Goal: Use online tool/utility: Utilize a website feature to perform a specific function

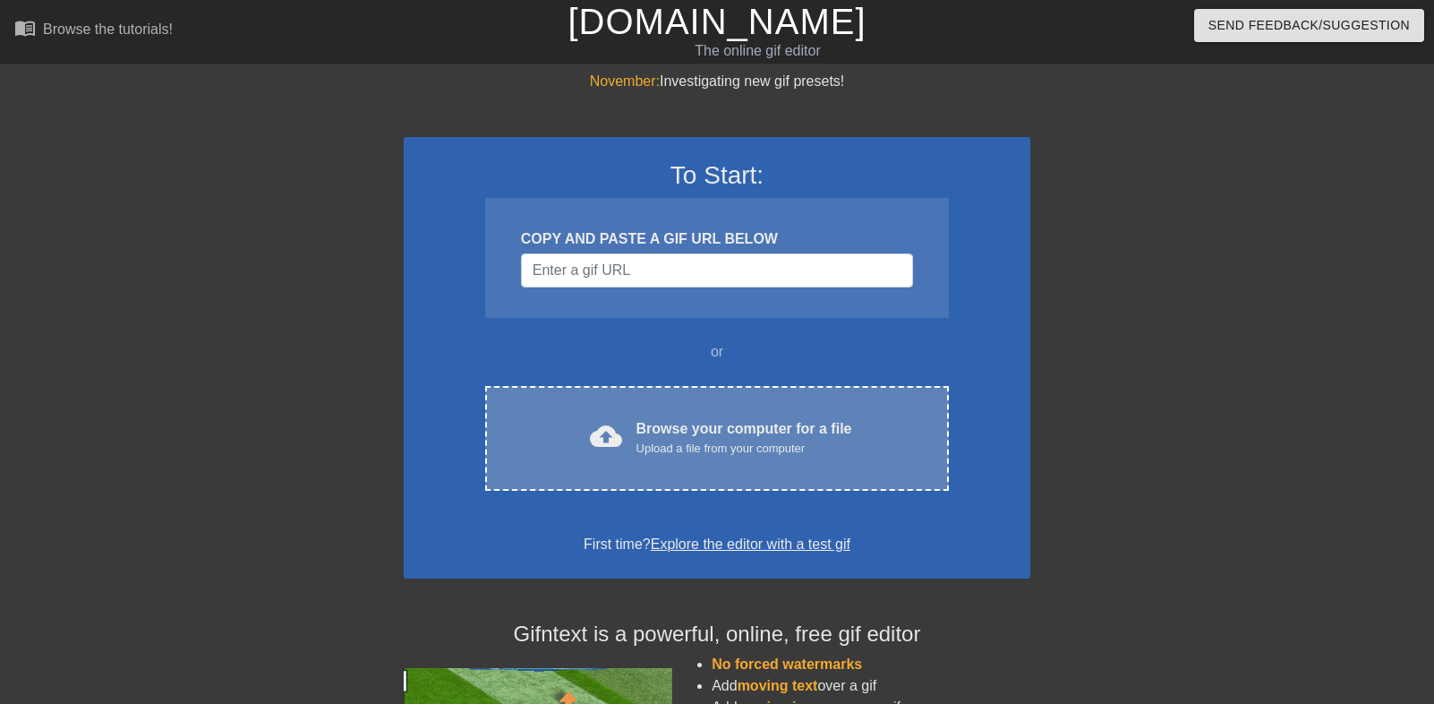
click at [672, 431] on div "Browse your computer for a file Upload a file from your computer" at bounding box center [745, 437] width 216 height 39
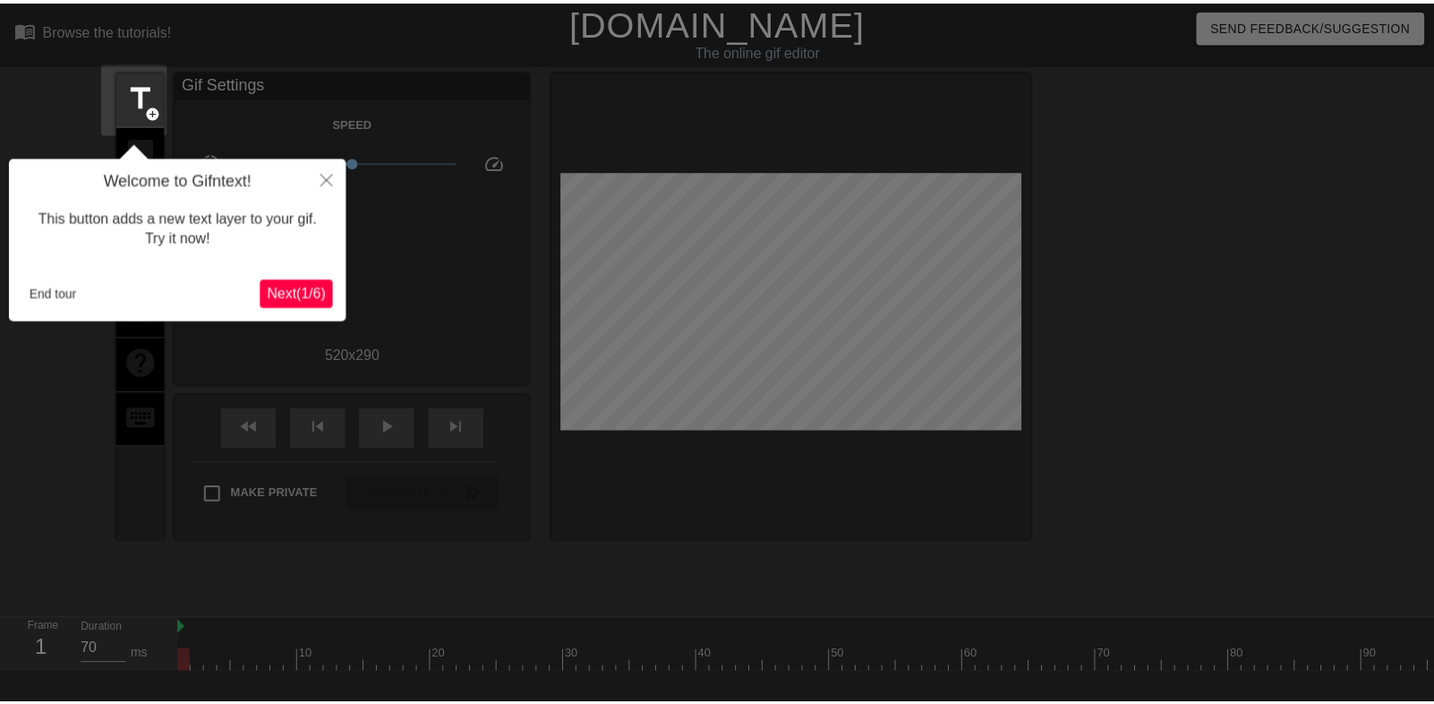
scroll to position [44, 0]
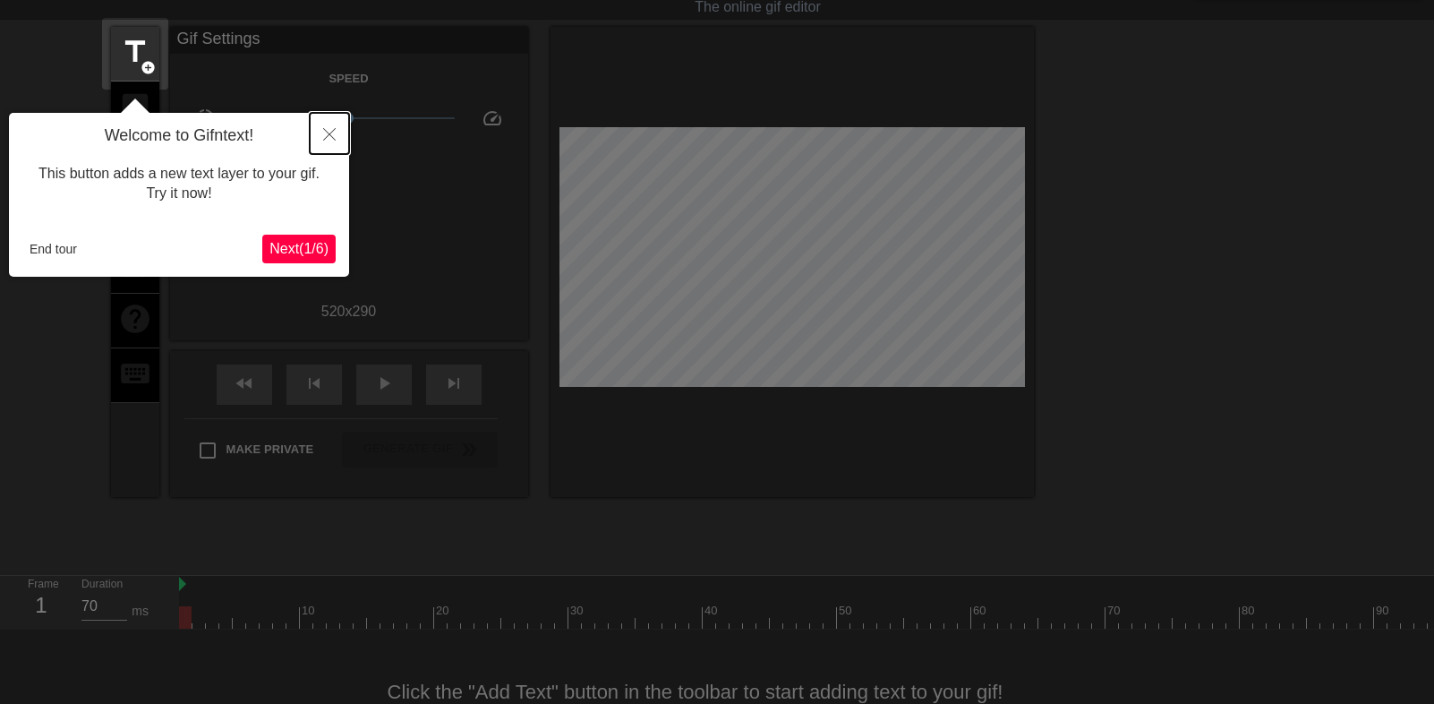
click at [326, 134] on icon "Close" at bounding box center [329, 134] width 13 height 13
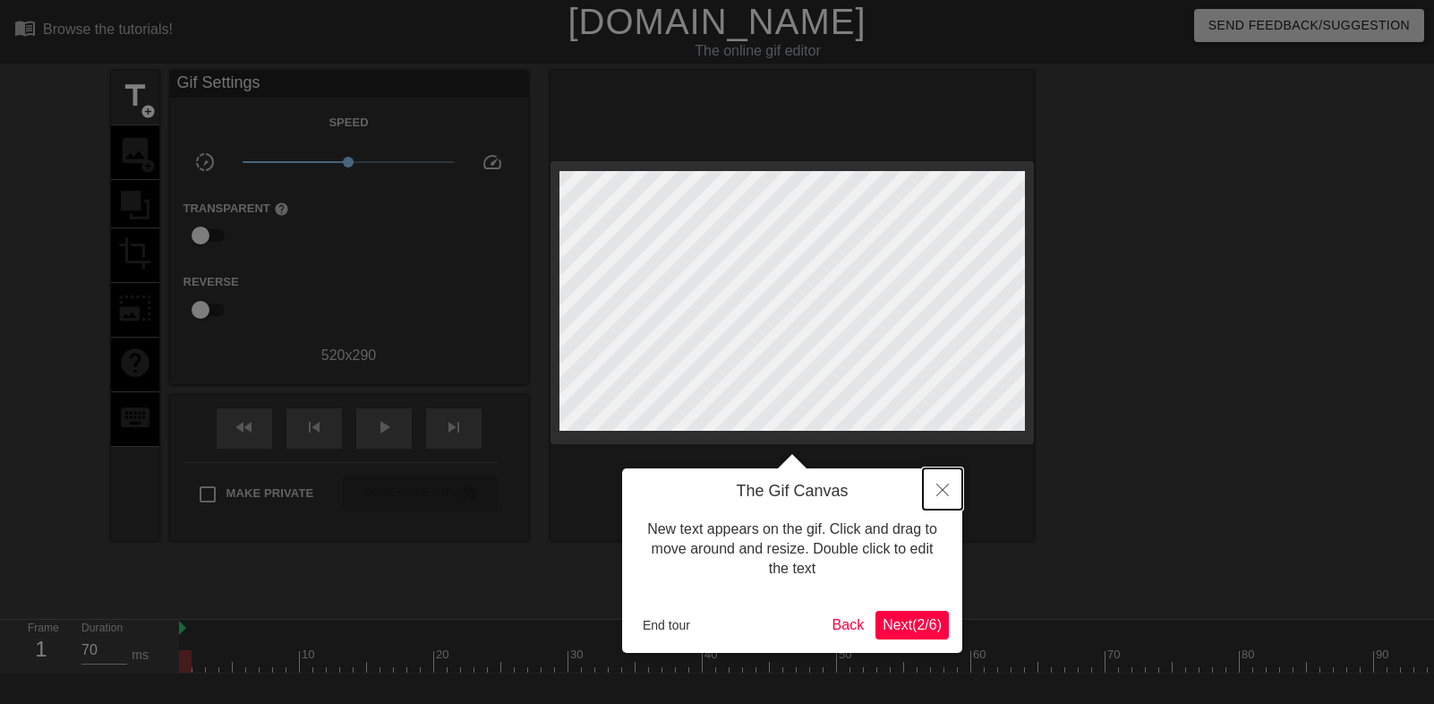
click at [939, 487] on icon "Close" at bounding box center [942, 489] width 13 height 13
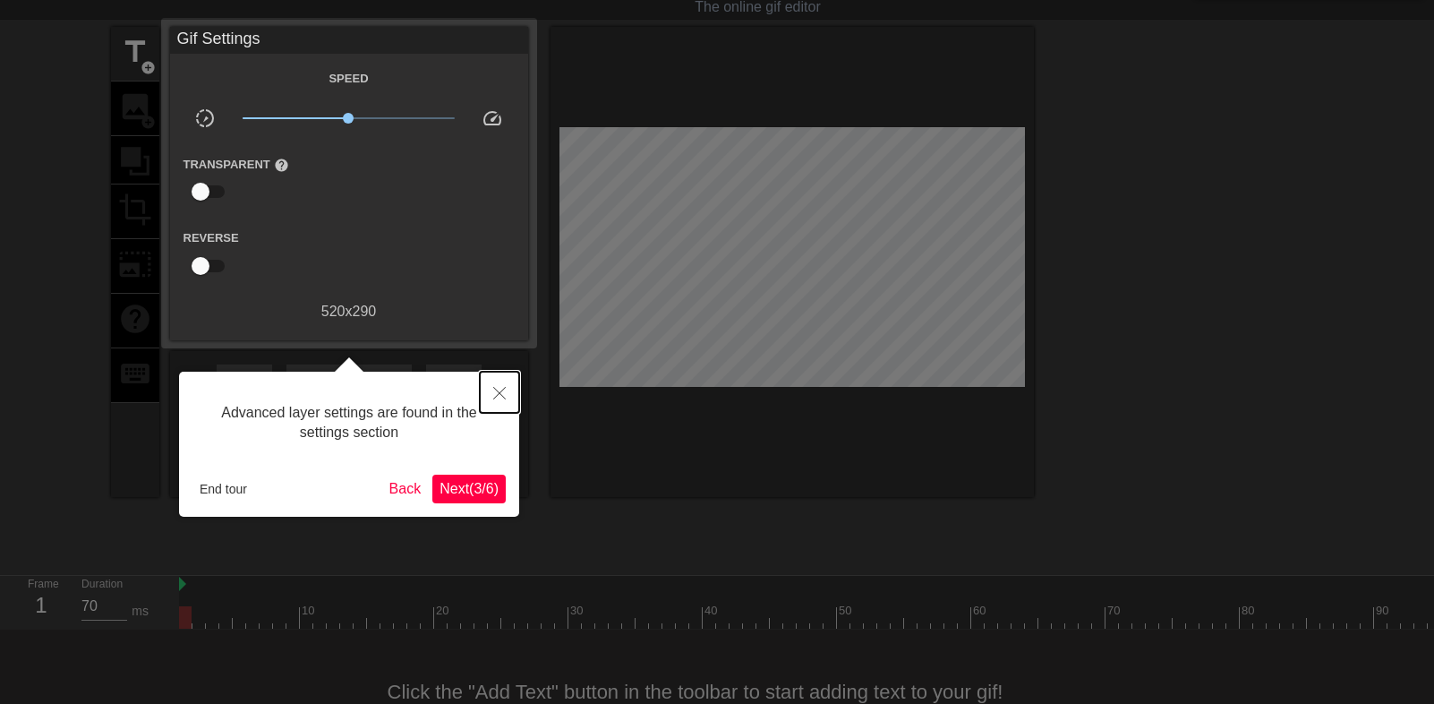
click at [496, 389] on icon "Close" at bounding box center [499, 393] width 13 height 13
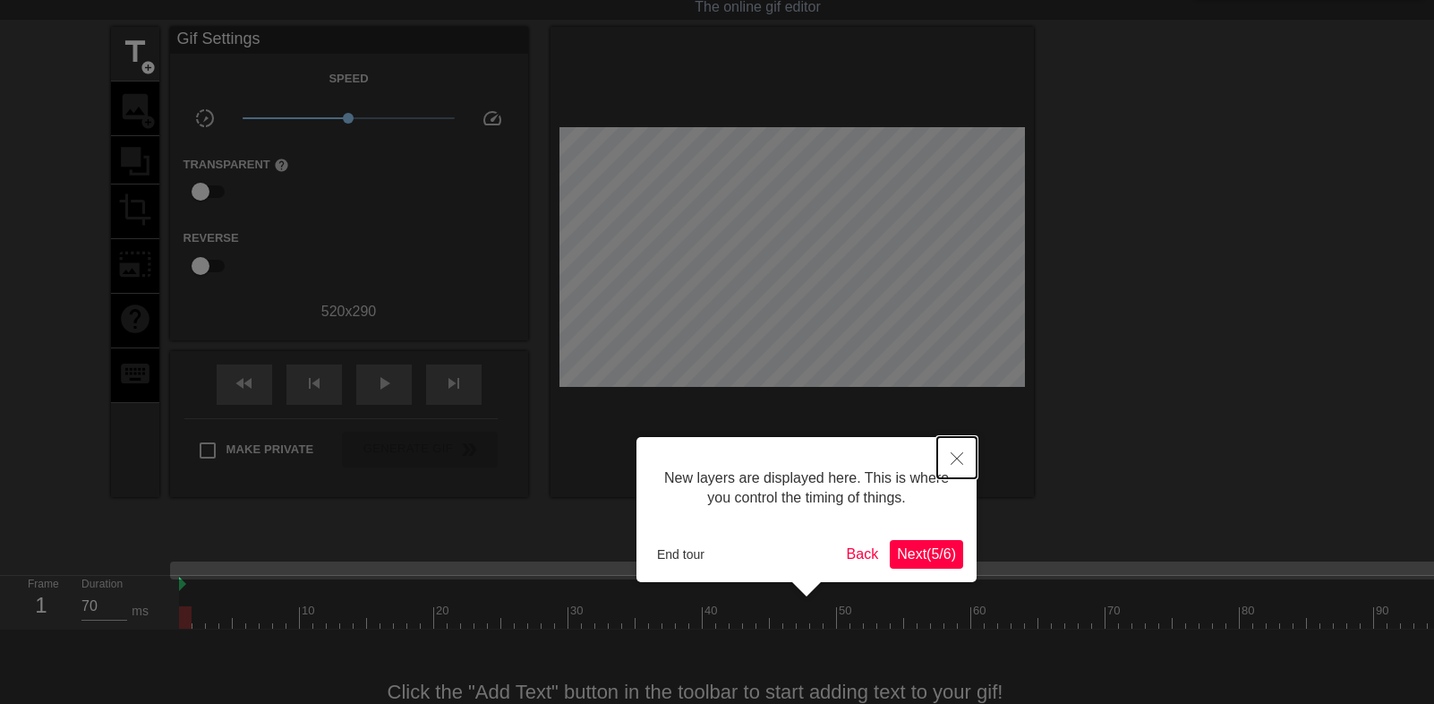
click at [962, 454] on icon "Close" at bounding box center [957, 458] width 13 height 13
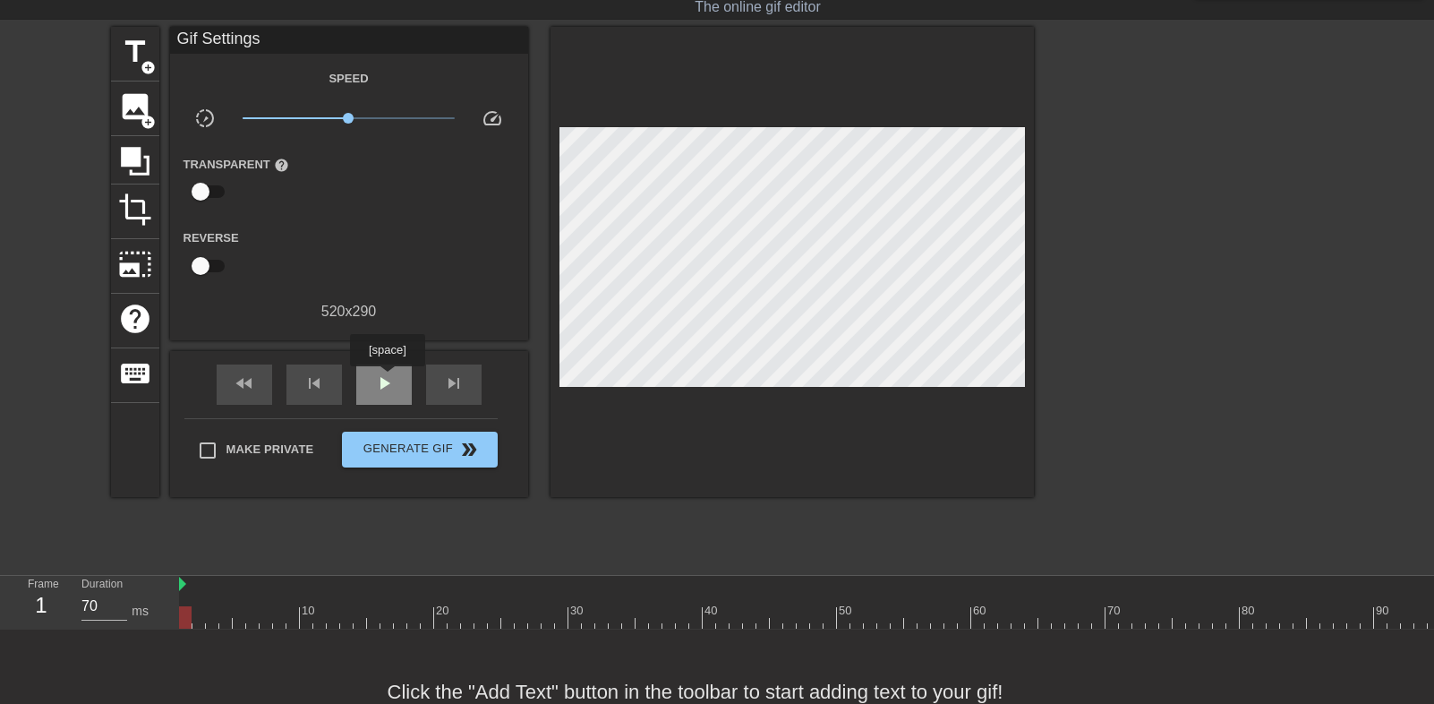
click at [387, 379] on span "play_arrow" at bounding box center [383, 382] width 21 height 21
click at [387, 379] on span "pause" at bounding box center [383, 382] width 21 height 21
drag, startPoint x: 924, startPoint y: 607, endPoint x: 1167, endPoint y: 594, distance: 243.8
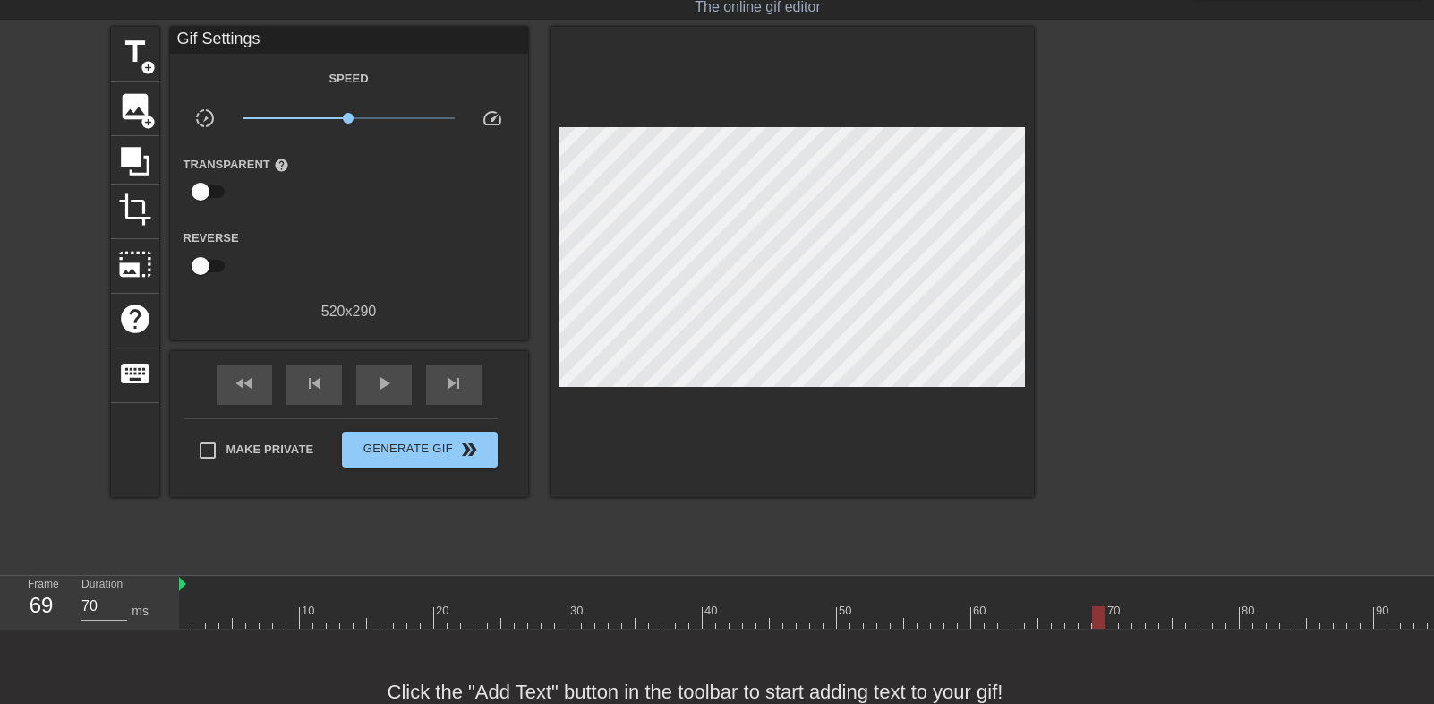
type input "70"
click at [145, 213] on span "crop" at bounding box center [135, 209] width 34 height 34
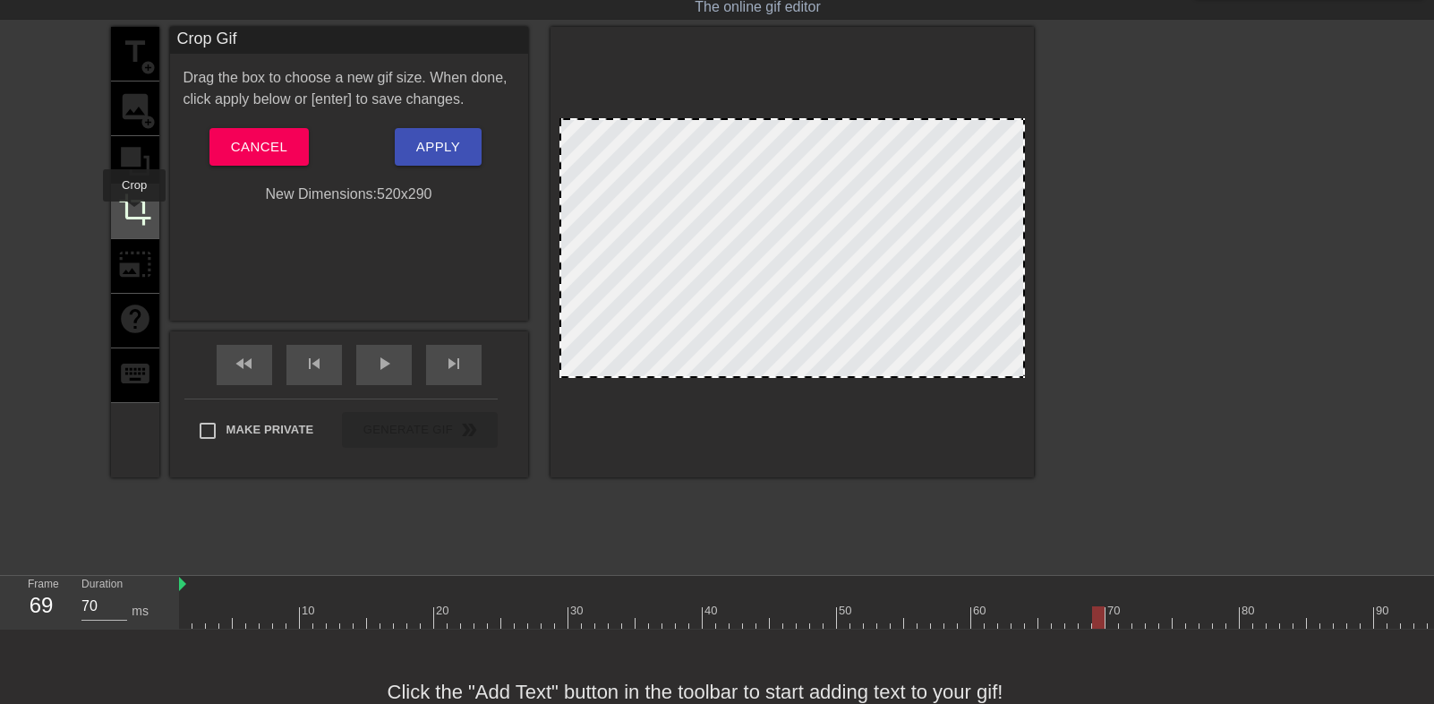
click at [123, 212] on span "crop" at bounding box center [135, 209] width 34 height 34
